Goal: Submit feedback/report problem

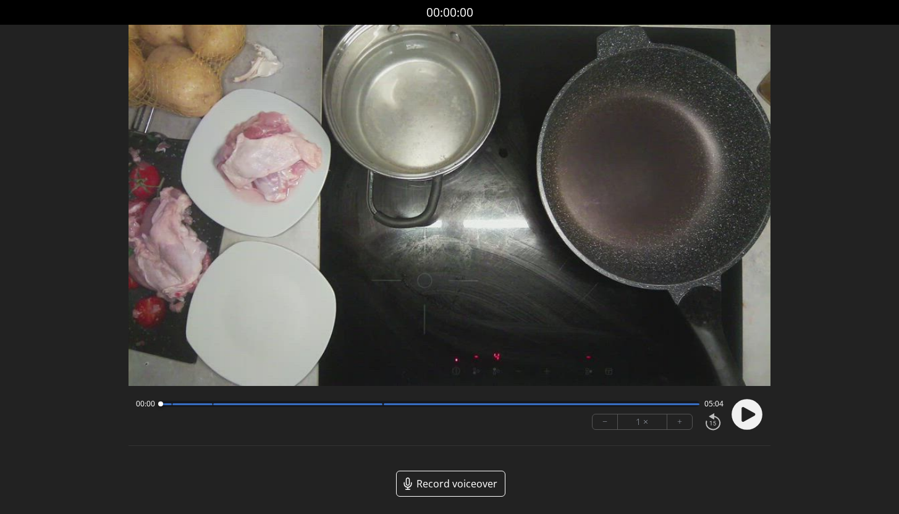
scroll to position [53, 0]
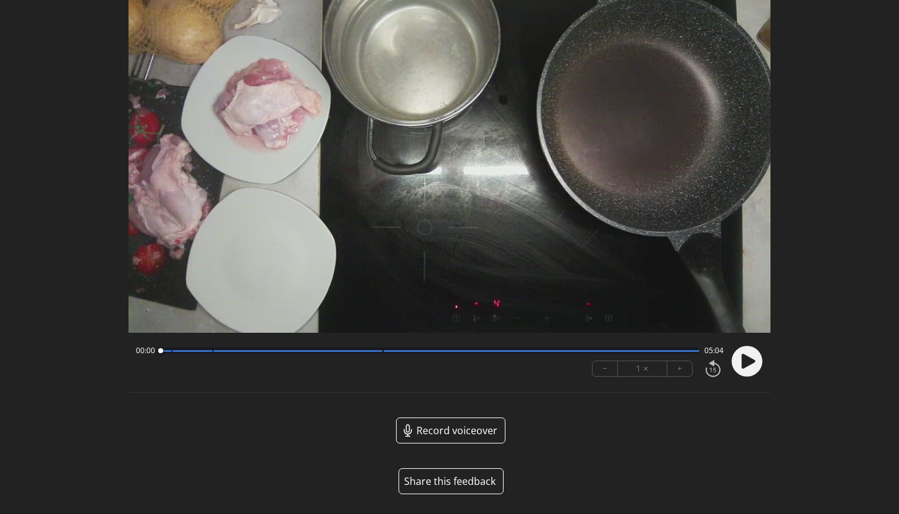
click at [422, 483] on button "Share this feedback" at bounding box center [451, 481] width 105 height 26
